Goal: Task Accomplishment & Management: Complete application form

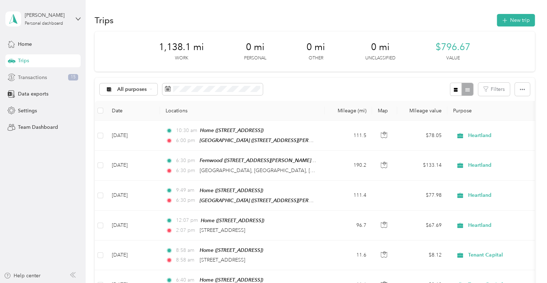
click at [47, 76] on div "Transactions 15" at bounding box center [42, 77] width 75 height 13
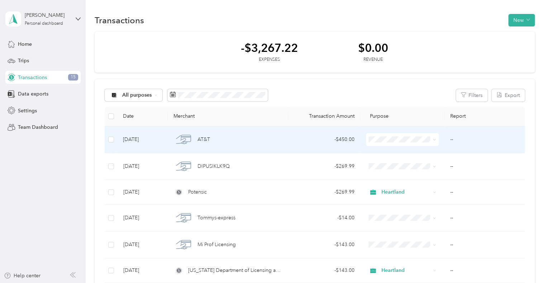
click at [224, 140] on div "AT&T" at bounding box center [227, 139] width 109 height 15
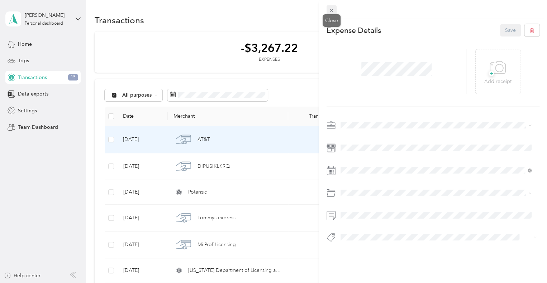
click at [331, 10] on icon at bounding box center [332, 11] width 4 height 4
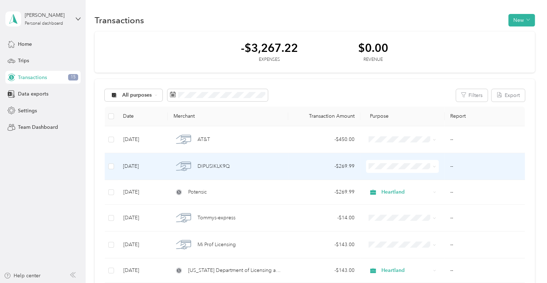
click at [228, 168] on span "DIPUSIKLK9Q" at bounding box center [213, 167] width 32 height 8
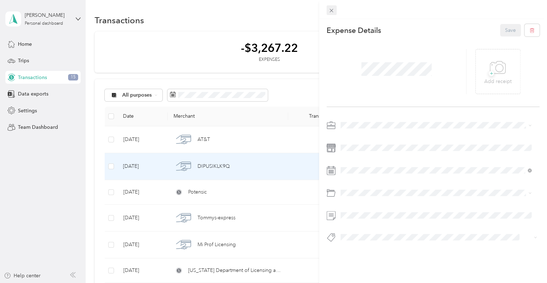
click at [330, 10] on icon at bounding box center [331, 11] width 6 height 6
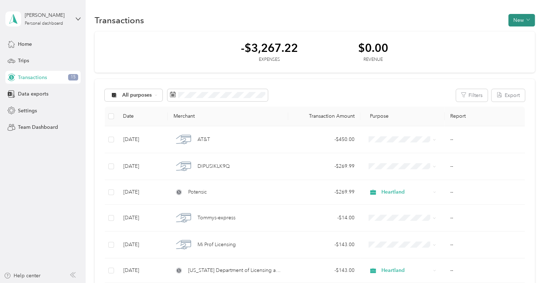
click at [516, 18] on button "New" at bounding box center [521, 20] width 27 height 13
click at [516, 31] on span "Expense" at bounding box center [517, 34] width 19 height 8
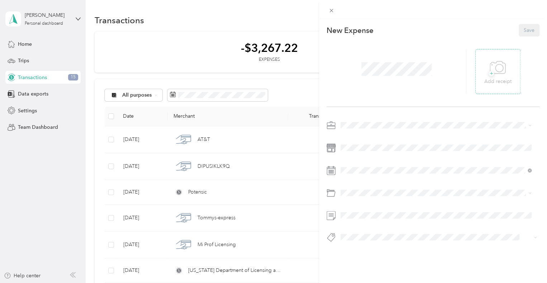
click at [499, 69] on icon at bounding box center [499, 68] width 8 height 8
click at [401, 202] on li "Heartland" at bounding box center [436, 199] width 196 height 13
click at [419, 234] on div "Electronics (Phone, Laptop, etc.)" at bounding box center [436, 235] width 186 height 8
click at [522, 30] on button "Save" at bounding box center [529, 30] width 21 height 13
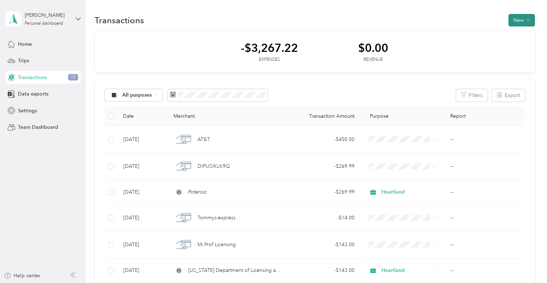
click at [514, 18] on button "New" at bounding box center [521, 20] width 27 height 13
click at [515, 30] on span "Expense" at bounding box center [517, 34] width 19 height 8
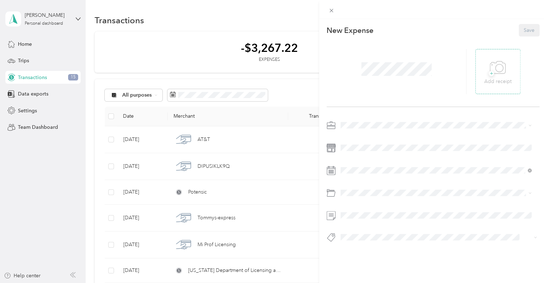
click at [492, 71] on icon at bounding box center [498, 68] width 16 height 20
click at [370, 196] on li "Heartland" at bounding box center [436, 200] width 196 height 13
click at [370, 221] on span "Electronics (Phone, Laptop, etc.)" at bounding box center [379, 218] width 73 height 6
click at [526, 32] on button "Save" at bounding box center [529, 30] width 21 height 13
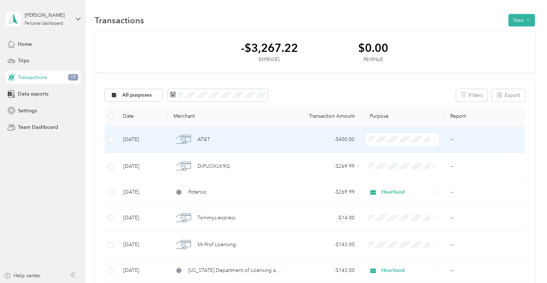
click at [348, 141] on div "- $450.00" at bounding box center [324, 140] width 61 height 8
